Goal: Task Accomplishment & Management: Use online tool/utility

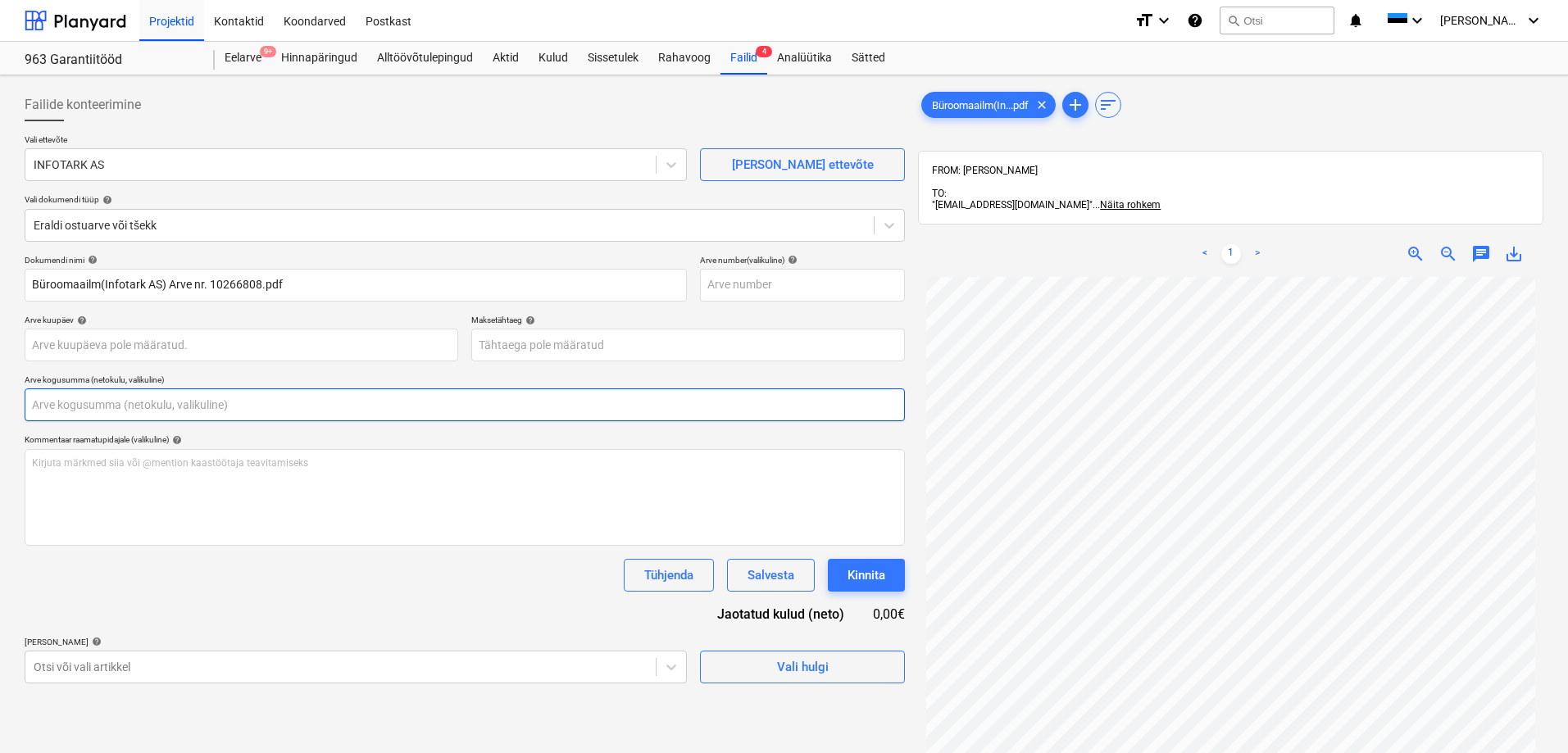
click at [207, 420] on input "text" at bounding box center [465, 404] width 880 height 33
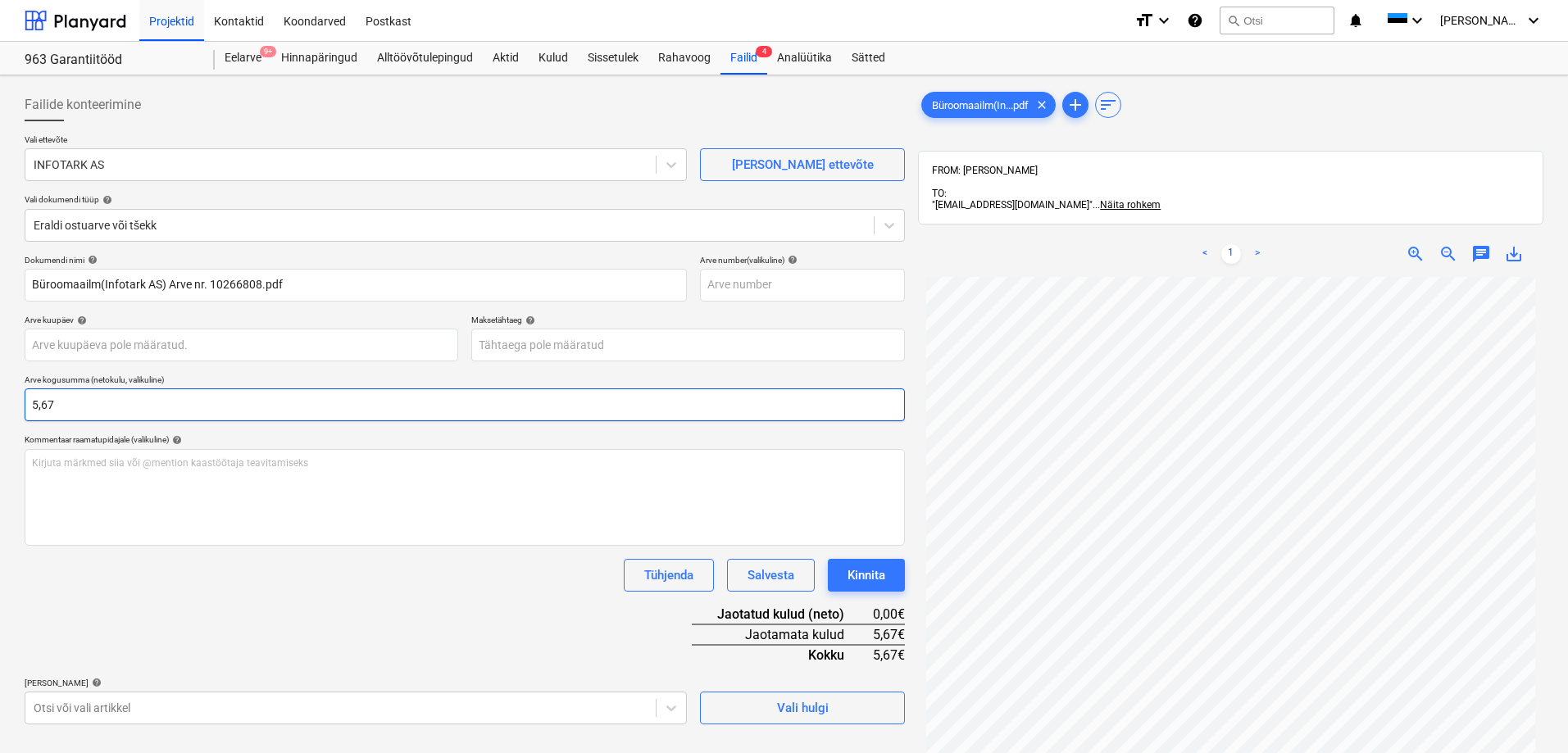
type input "5,67"
click at [326, 631] on div "Dokumendi nimi help Büroomaailm(Infotark AS) Arve nr. 10266808.pdf Arve number …" at bounding box center [465, 490] width 880 height 470
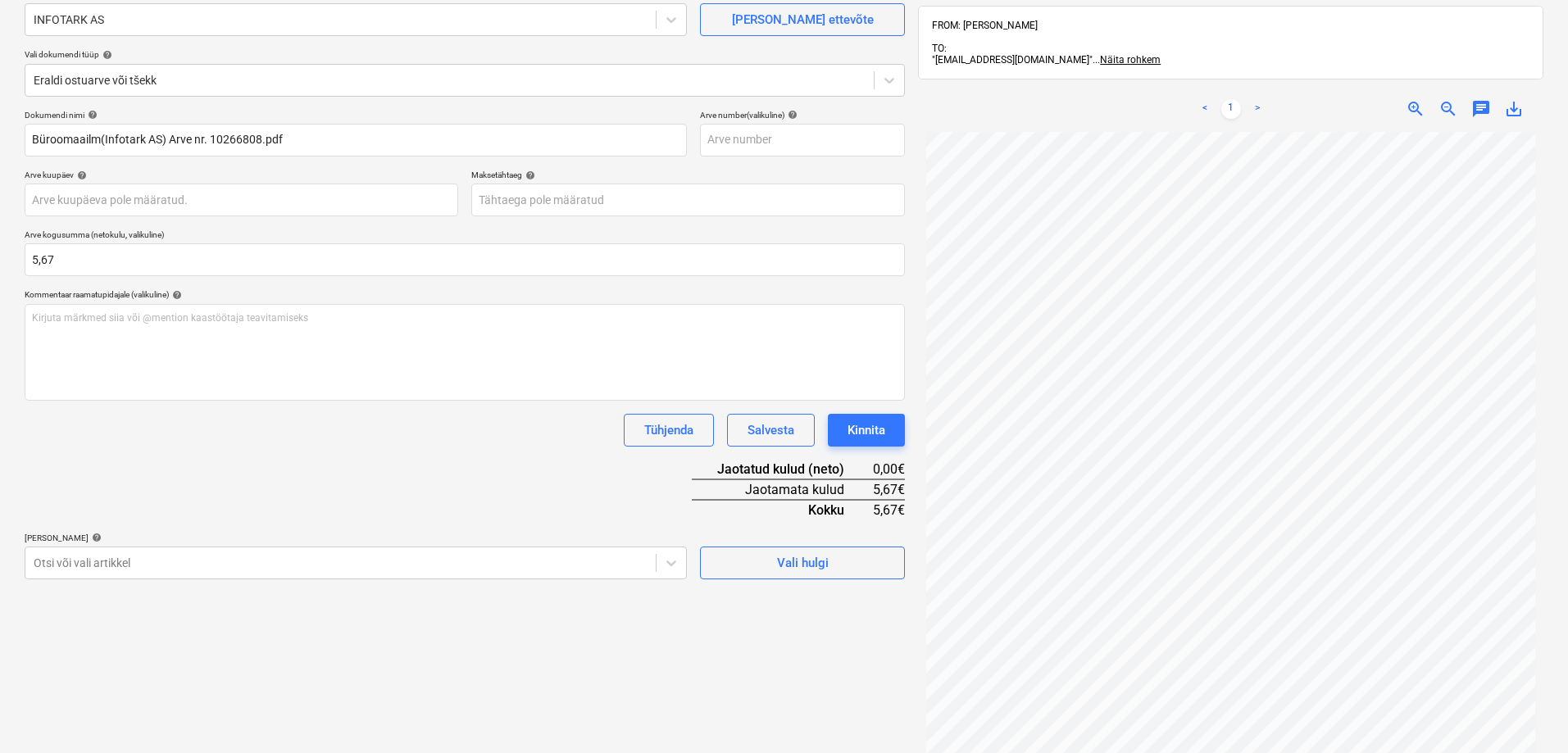
scroll to position [232, 0]
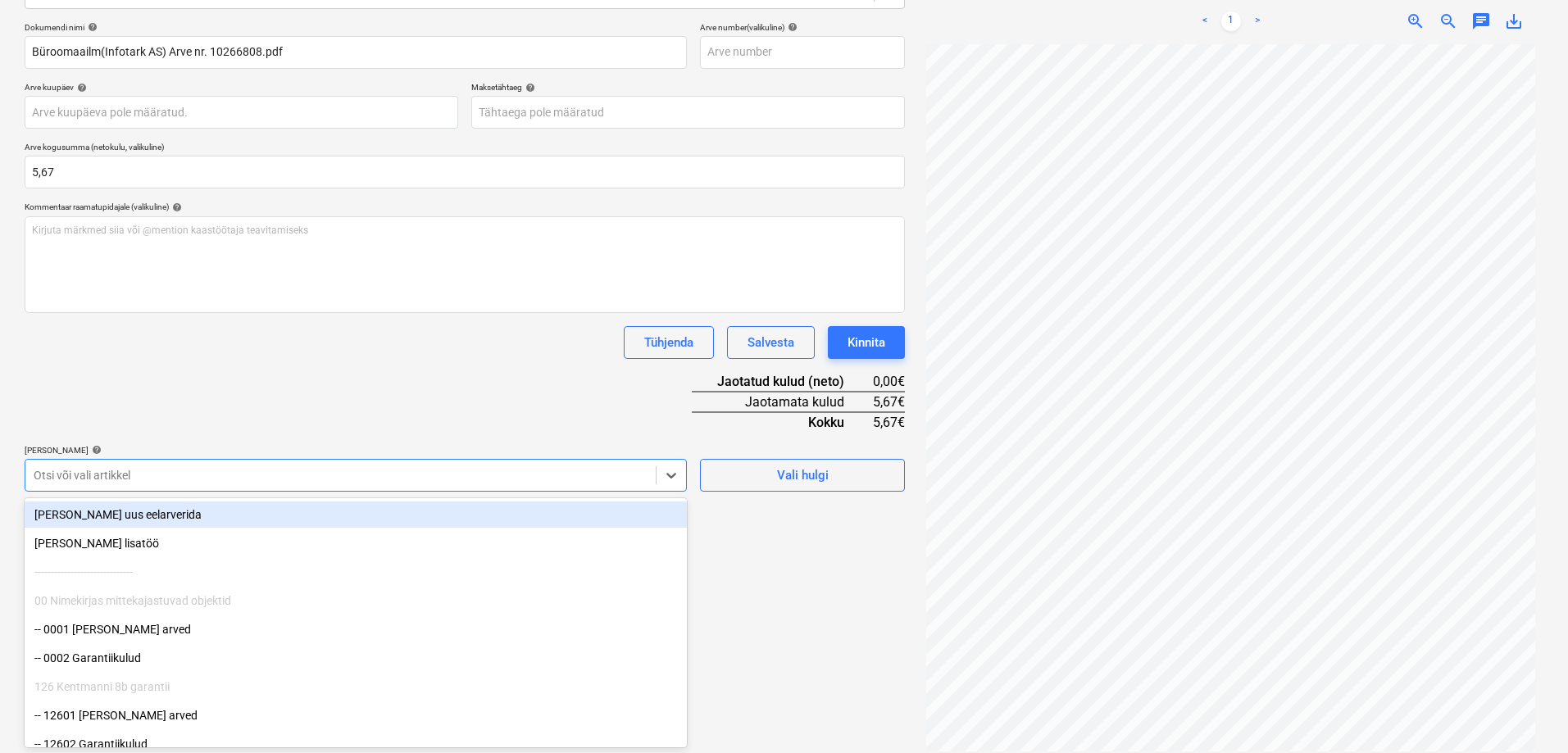
click at [279, 460] on div "Otsi või vali artikkel" at bounding box center [355, 475] width 662 height 33
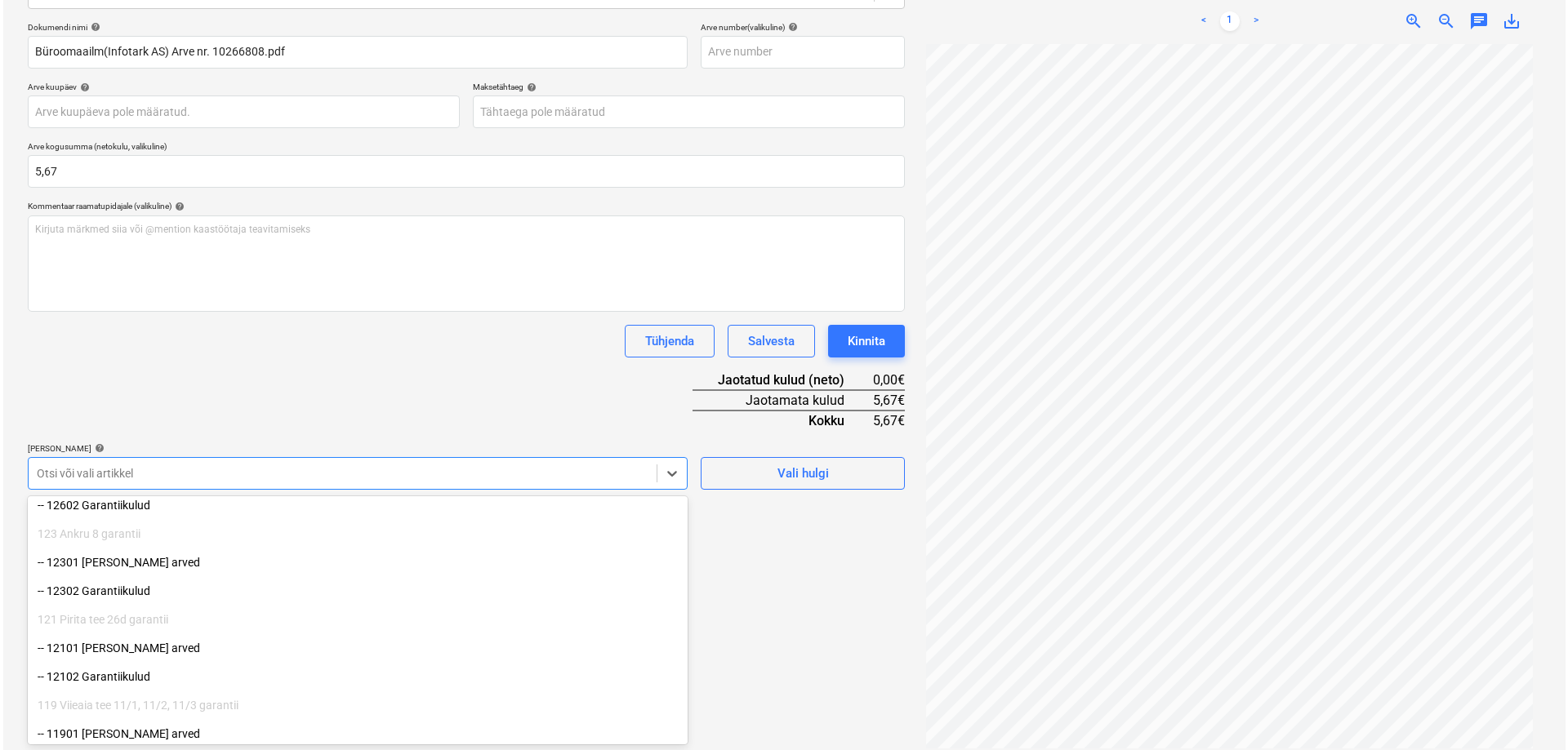
scroll to position [245, 0]
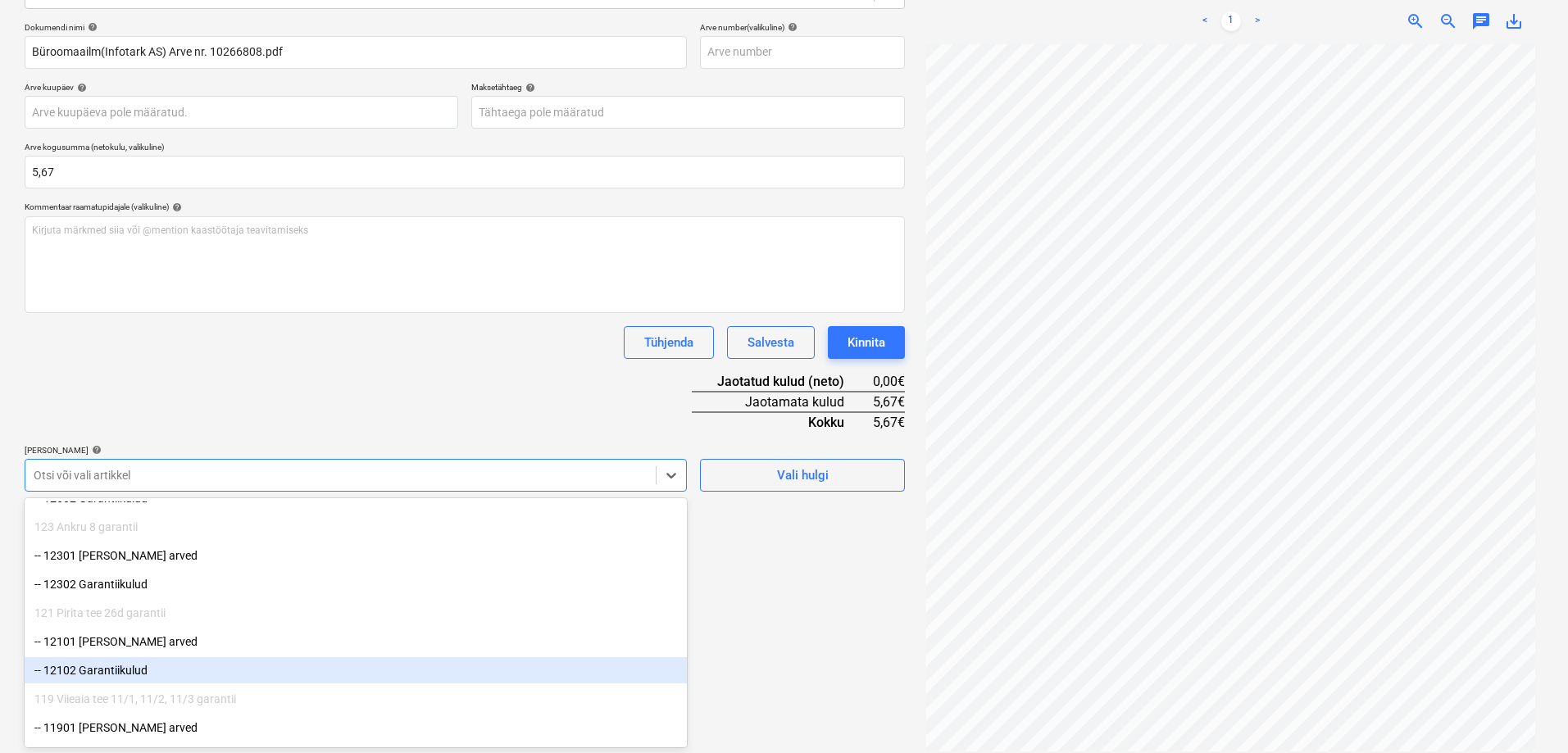
click at [163, 680] on div "-- 12102 Garantiikulud" at bounding box center [355, 670] width 662 height 26
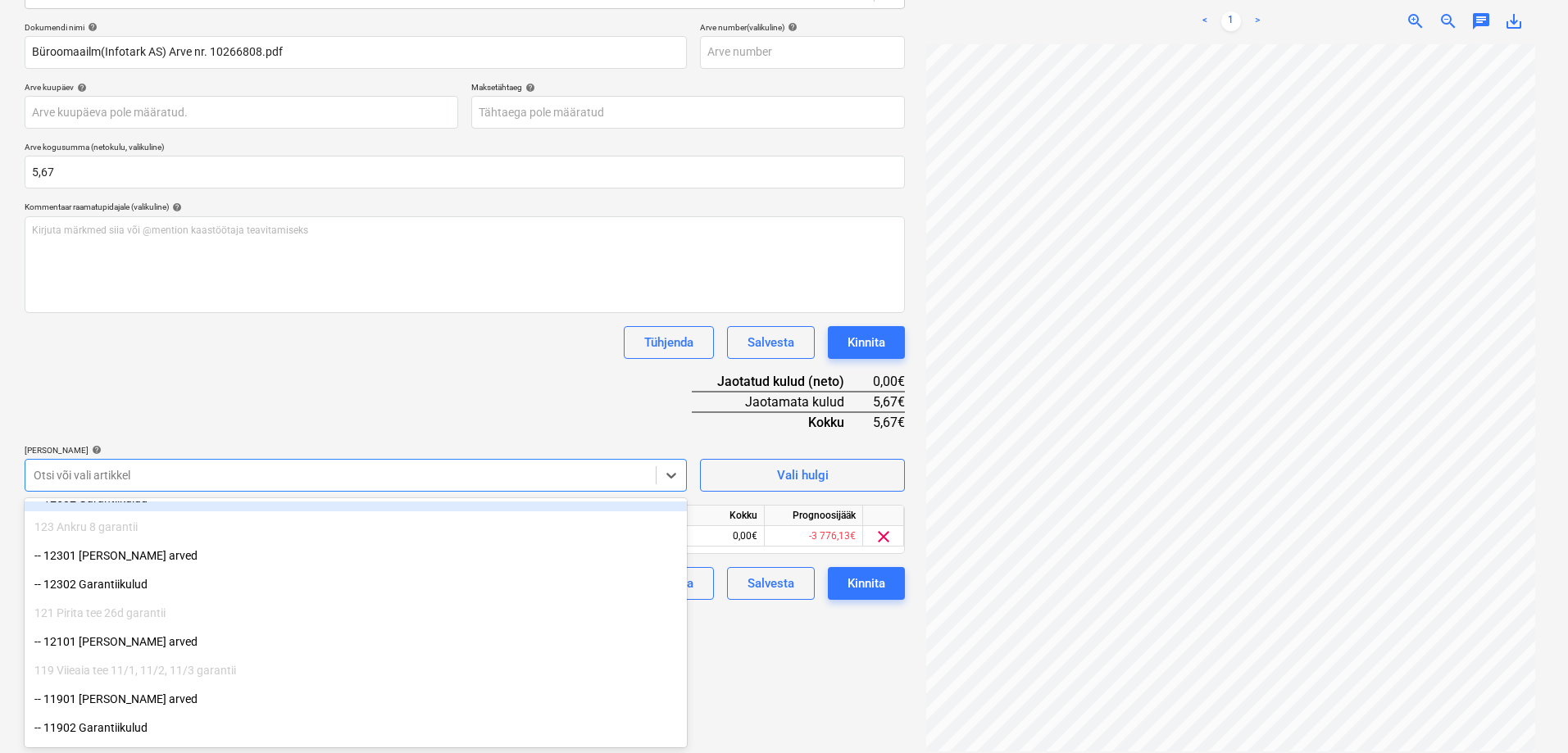
click at [307, 351] on div "Tühjenda Salvesta Kinnita" at bounding box center [465, 343] width 880 height 33
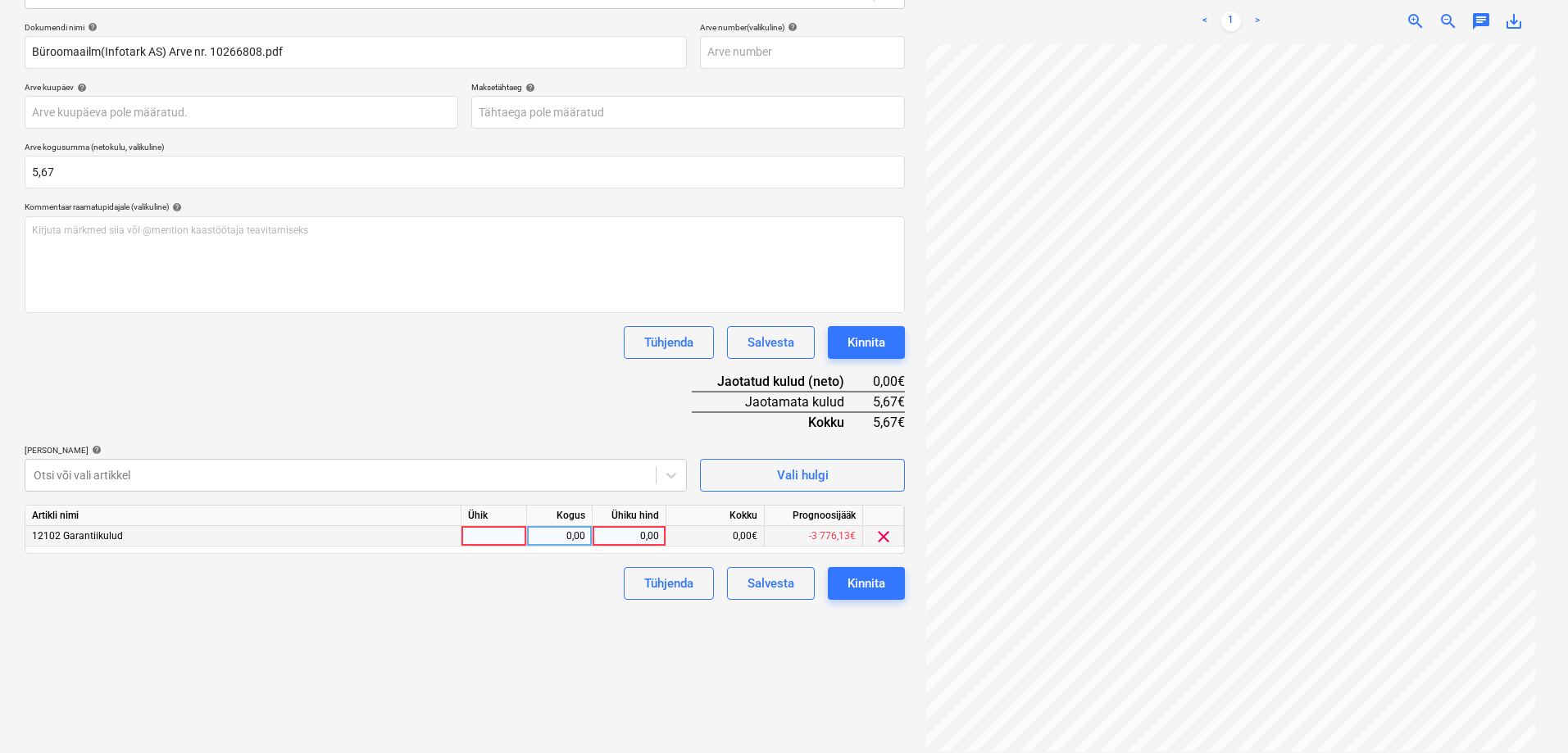
click at [656, 545] on div "0,00" at bounding box center [628, 536] width 60 height 20
click at [656, 544] on input at bounding box center [629, 535] width 73 height 20
type input "5,67"
drag, startPoint x: 468, startPoint y: 346, endPoint x: 705, endPoint y: 427, distance: 250.5
click at [469, 346] on div "Tühjenda Salvesta Kinnita" at bounding box center [465, 343] width 880 height 33
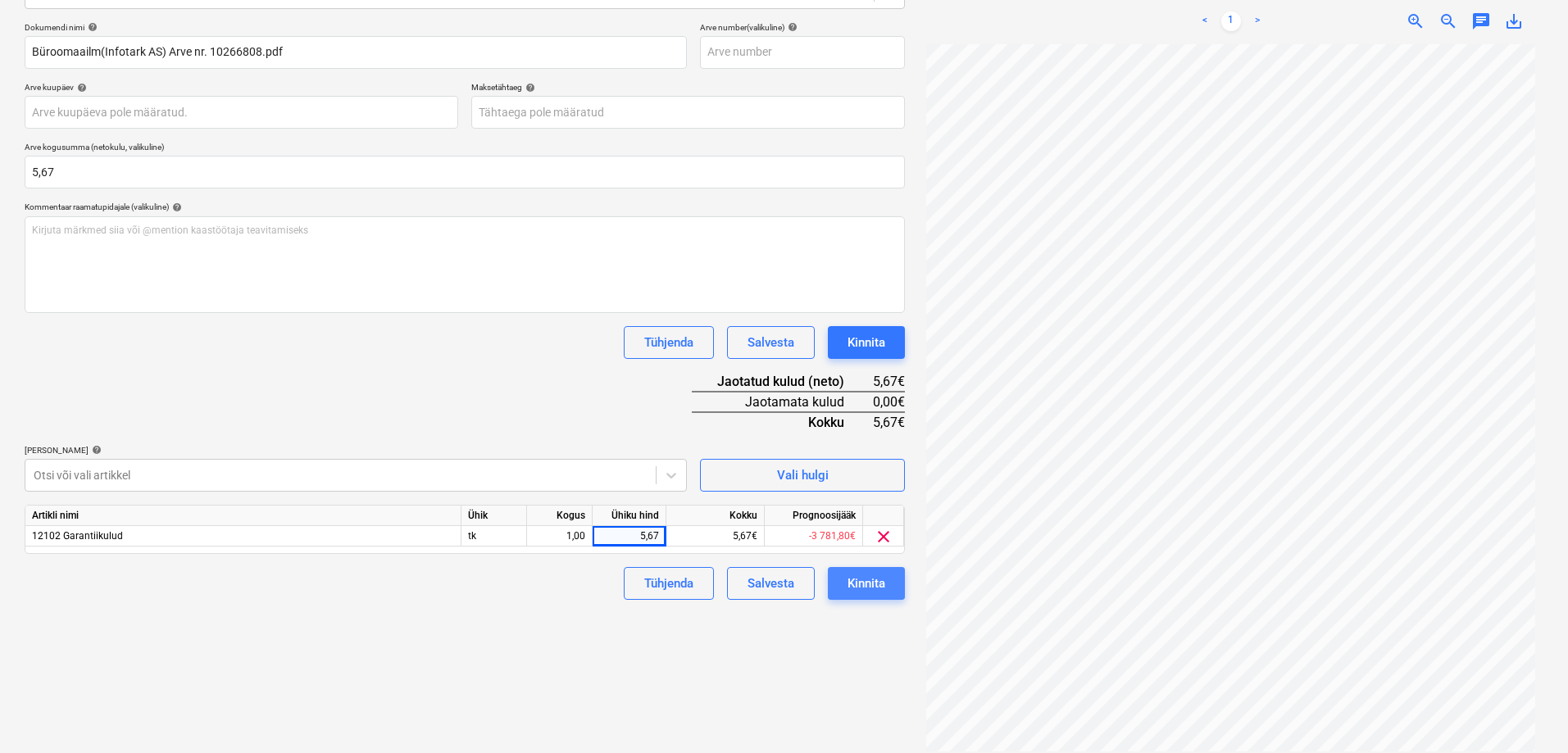
click at [868, 590] on div "Kinnita" at bounding box center [866, 583] width 37 height 21
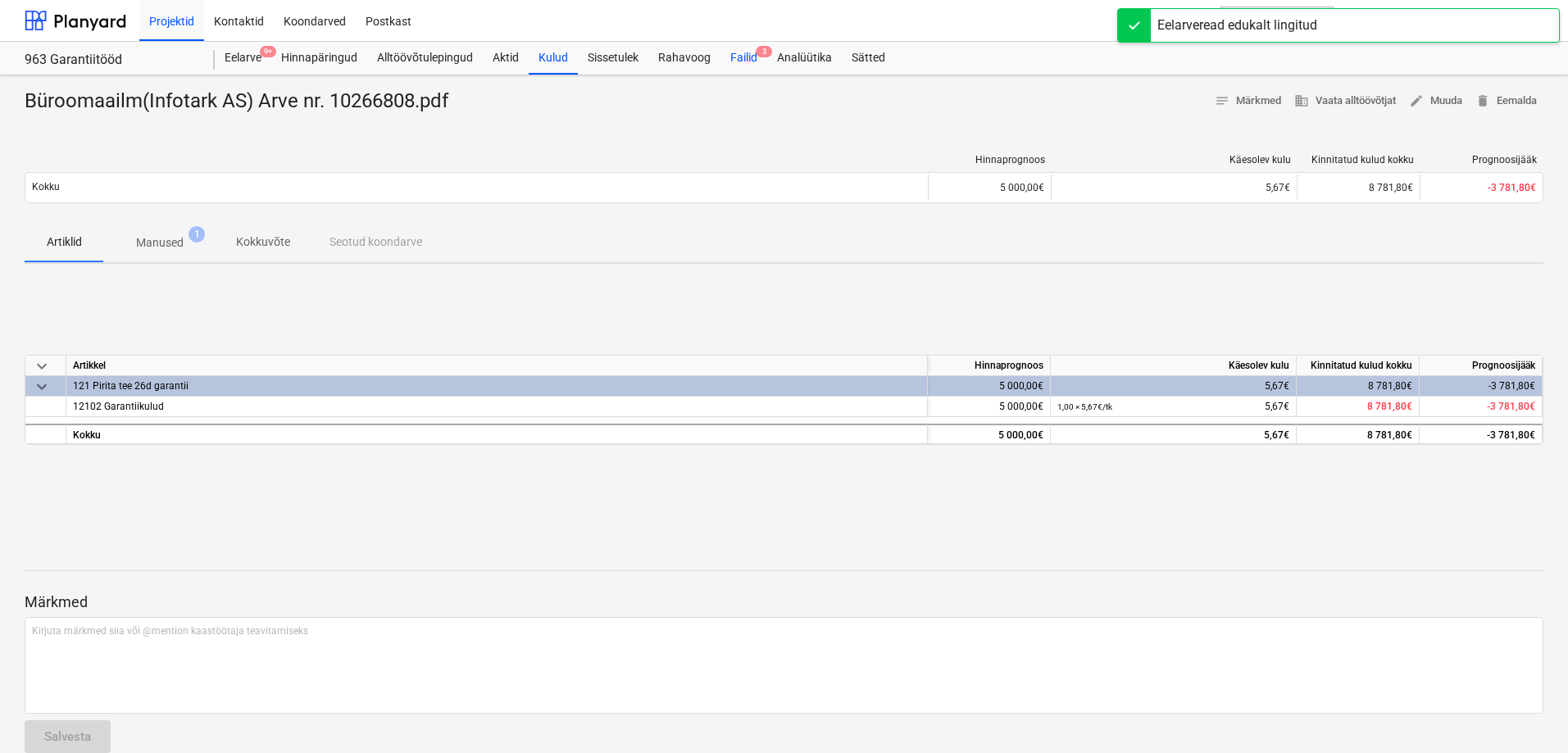
click at [740, 67] on div "Failid 3" at bounding box center [744, 58] width 47 height 33
